Goal: Transaction & Acquisition: Obtain resource

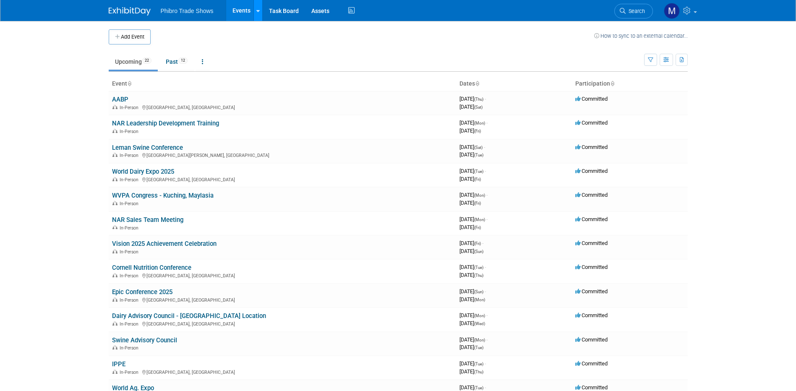
click at [255, 12] on link at bounding box center [258, 10] width 9 height 21
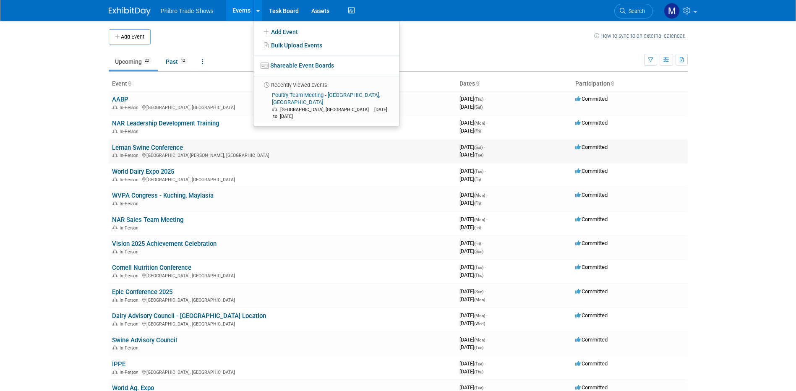
drag, startPoint x: 255, startPoint y: 168, endPoint x: 249, endPoint y: 146, distance: 23.5
click at [255, 168] on td "World Dairy Expo 2025 In-Person [GEOGRAPHIC_DATA], [GEOGRAPHIC_DATA]" at bounding box center [283, 175] width 348 height 24
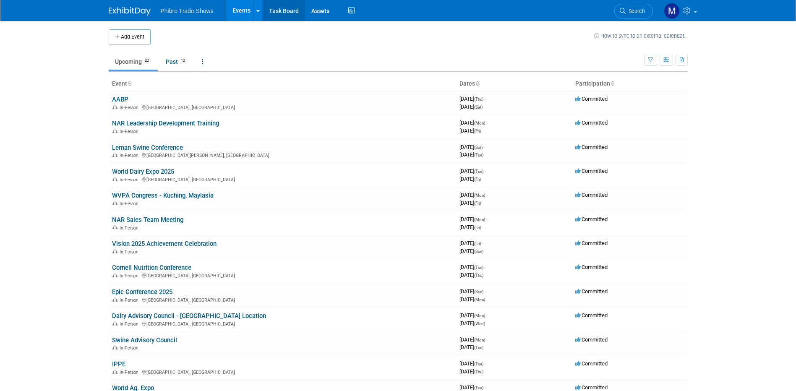
click at [289, 13] on link "Task Board" at bounding box center [284, 10] width 42 height 21
click at [681, 60] on icon "button" at bounding box center [682, 60] width 5 height 5
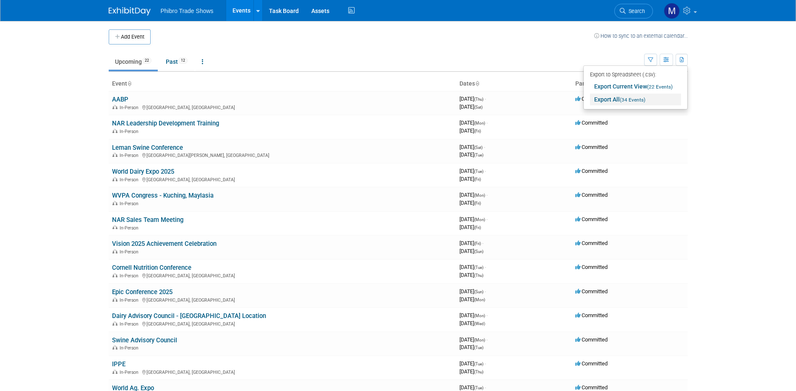
click at [609, 99] on link "Export All (34 Events)" at bounding box center [635, 100] width 91 height 12
